Goal: Find specific page/section: Find specific page/section

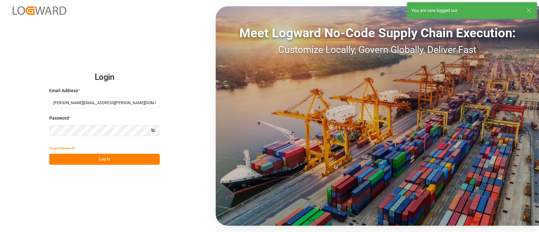
click at [116, 160] on button "Log In" at bounding box center [104, 159] width 110 height 11
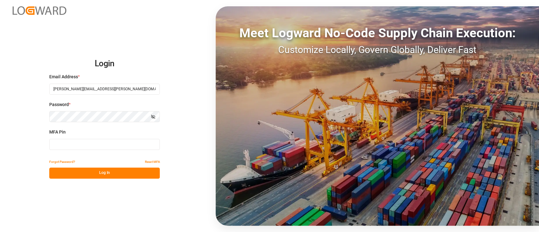
click at [105, 143] on input at bounding box center [104, 144] width 110 height 11
type input "523809"
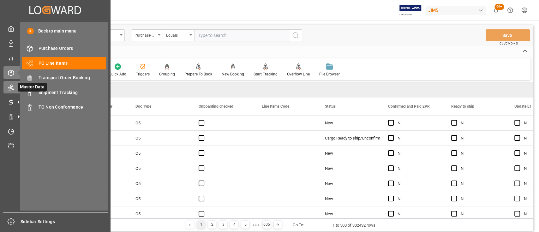
click at [13, 87] on icon at bounding box center [11, 88] width 6 height 6
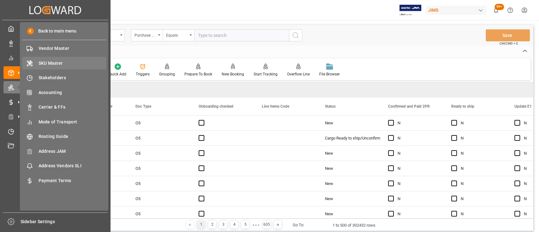
click at [56, 62] on span "SKU Master" at bounding box center [73, 63] width 68 height 7
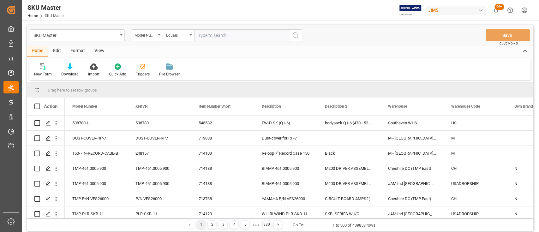
click at [223, 38] on input "text" at bounding box center [241, 35] width 95 height 12
click at [237, 37] on input "text" at bounding box center [241, 35] width 95 height 12
paste input "S4PCB"
type input "S4PCB"
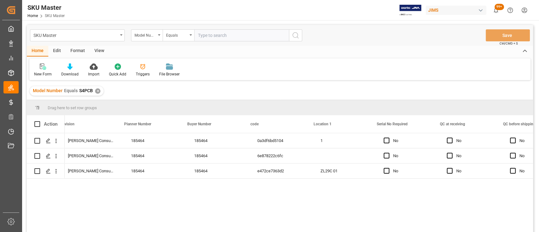
scroll to position [0, 750]
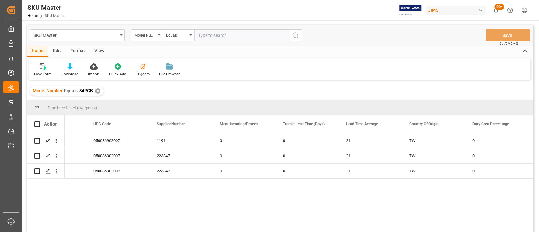
click at [96, 91] on div "✕" at bounding box center [97, 90] width 5 height 5
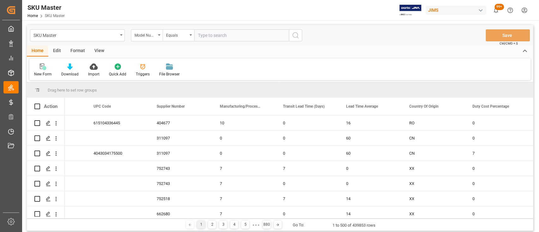
click at [523, 11] on html "Created by potrace 1.15, written by [PERSON_NAME] [DATE]-[DATE] Created by potr…" at bounding box center [269, 116] width 539 height 232
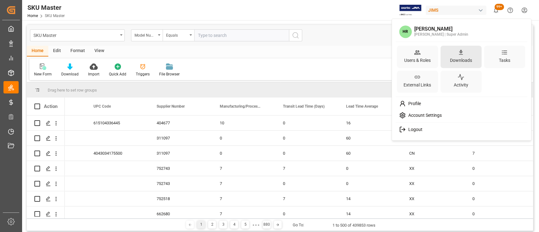
click at [459, 55] on icon at bounding box center [460, 52] width 7 height 7
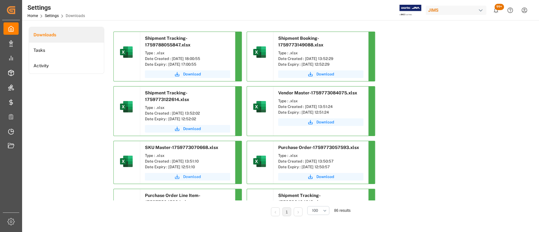
click at [193, 177] on span "Download" at bounding box center [192, 177] width 18 height 6
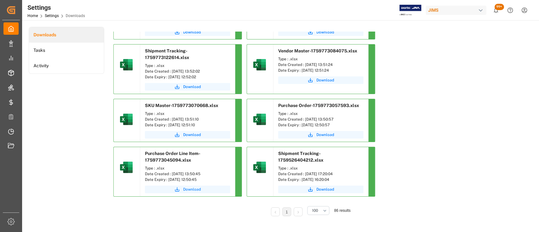
click at [193, 187] on span "Download" at bounding box center [192, 190] width 18 height 6
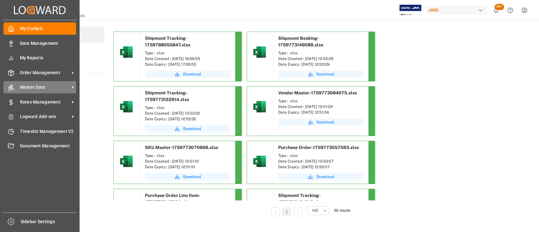
click at [41, 86] on span "Master Data" at bounding box center [45, 87] width 50 height 7
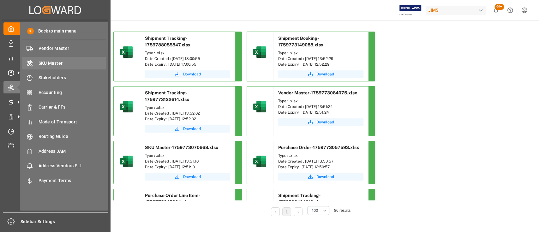
click at [58, 62] on span "SKU Master" at bounding box center [73, 63] width 68 height 7
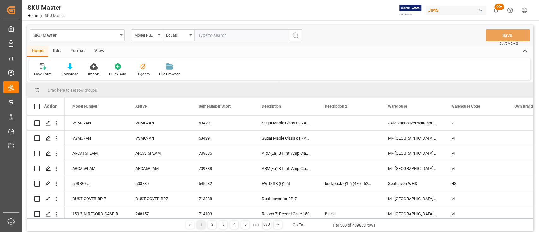
click at [220, 36] on input "text" at bounding box center [241, 35] width 95 height 12
type input "TMP-R65"
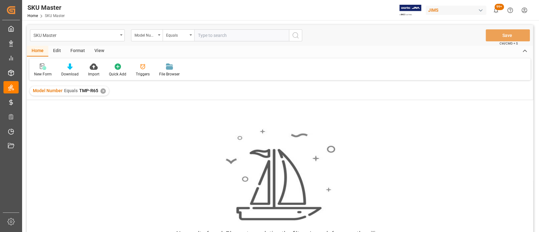
click at [104, 90] on div "✕" at bounding box center [102, 90] width 5 height 5
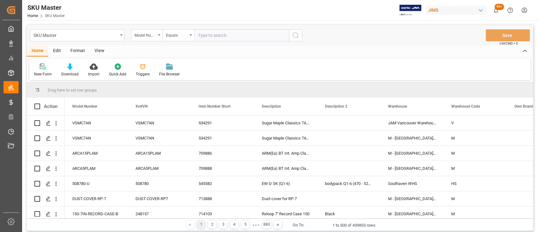
click at [215, 37] on input "text" at bounding box center [241, 35] width 95 height 12
paste input "19055"
type input "19055"
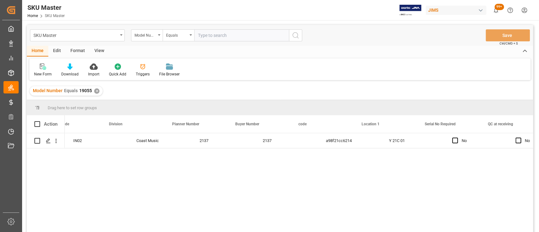
scroll to position [0, 679]
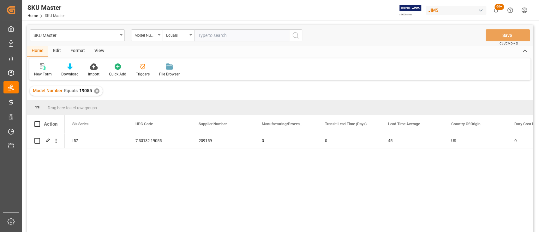
click at [251, 196] on div "ELX 059 I57 7 33132 19055 209159 0 0 45 US 0" at bounding box center [299, 184] width 468 height 103
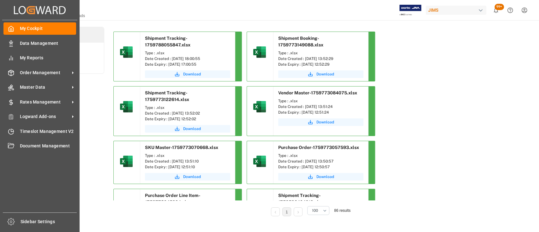
scroll to position [42, 0]
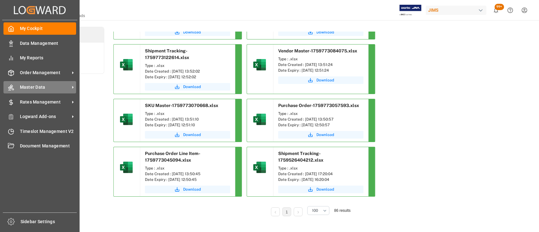
click at [45, 85] on span "Master Data" at bounding box center [45, 87] width 50 height 7
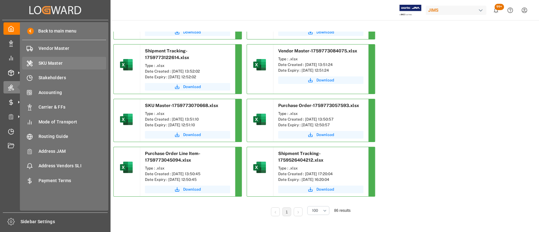
click at [55, 63] on span "SKU Master" at bounding box center [73, 63] width 68 height 7
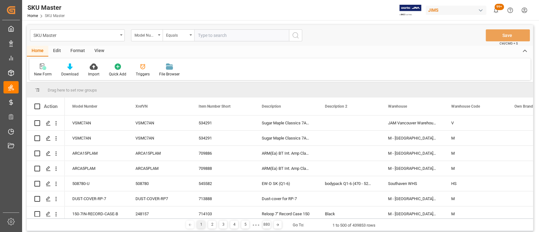
click at [245, 36] on input "text" at bounding box center [241, 35] width 95 height 12
type input "TMP-P/N-90B8977"
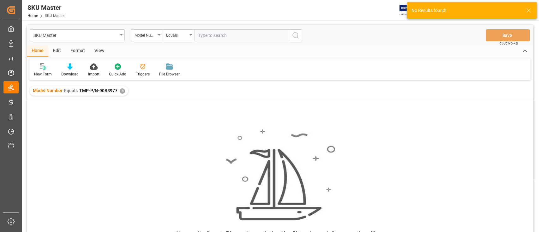
click at [234, 36] on input "text" at bounding box center [241, 35] width 95 height 12
